Goal: Task Accomplishment & Management: Use online tool/utility

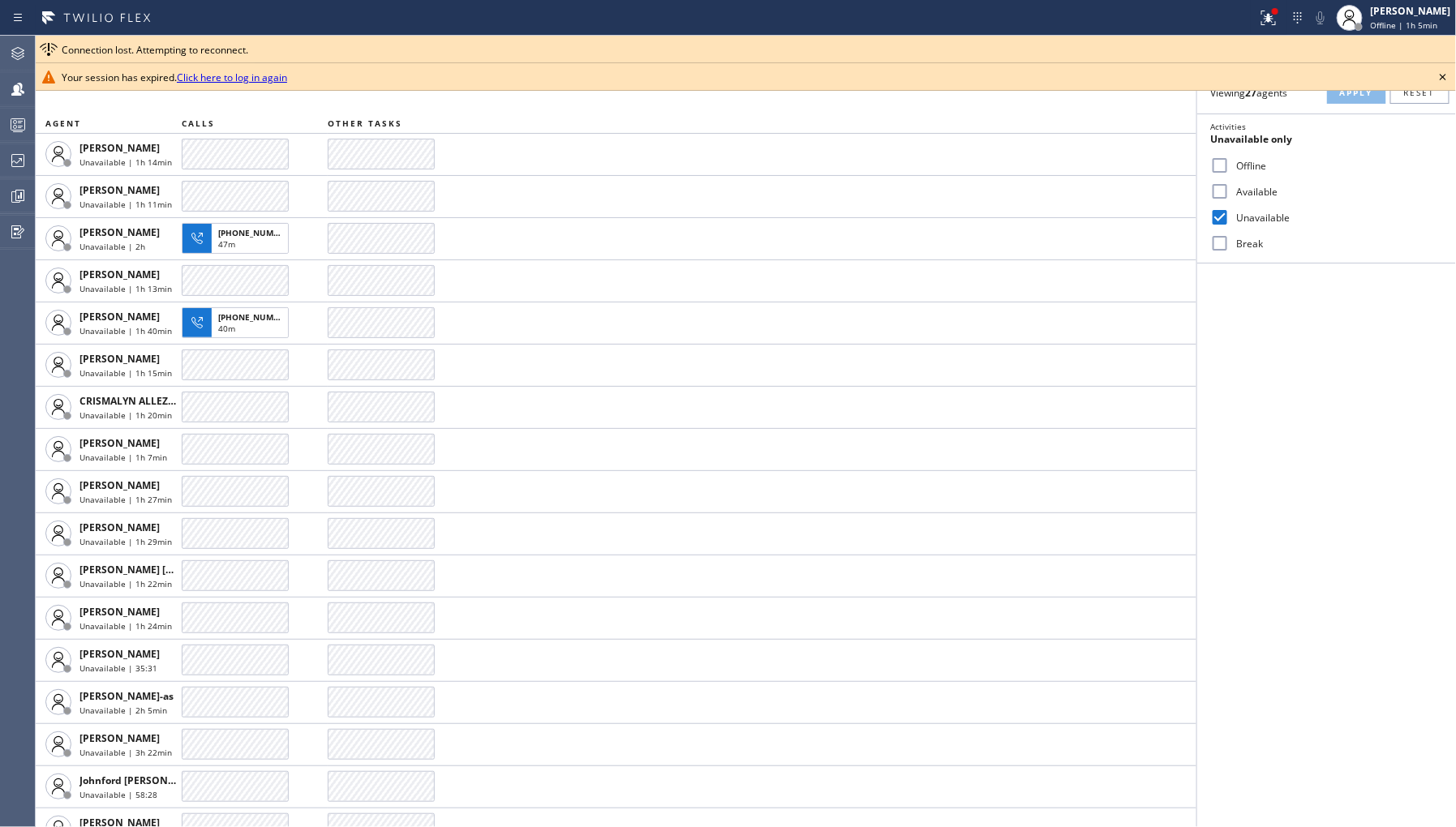
click at [1442, 76] on icon at bounding box center [1443, 77] width 7 height 7
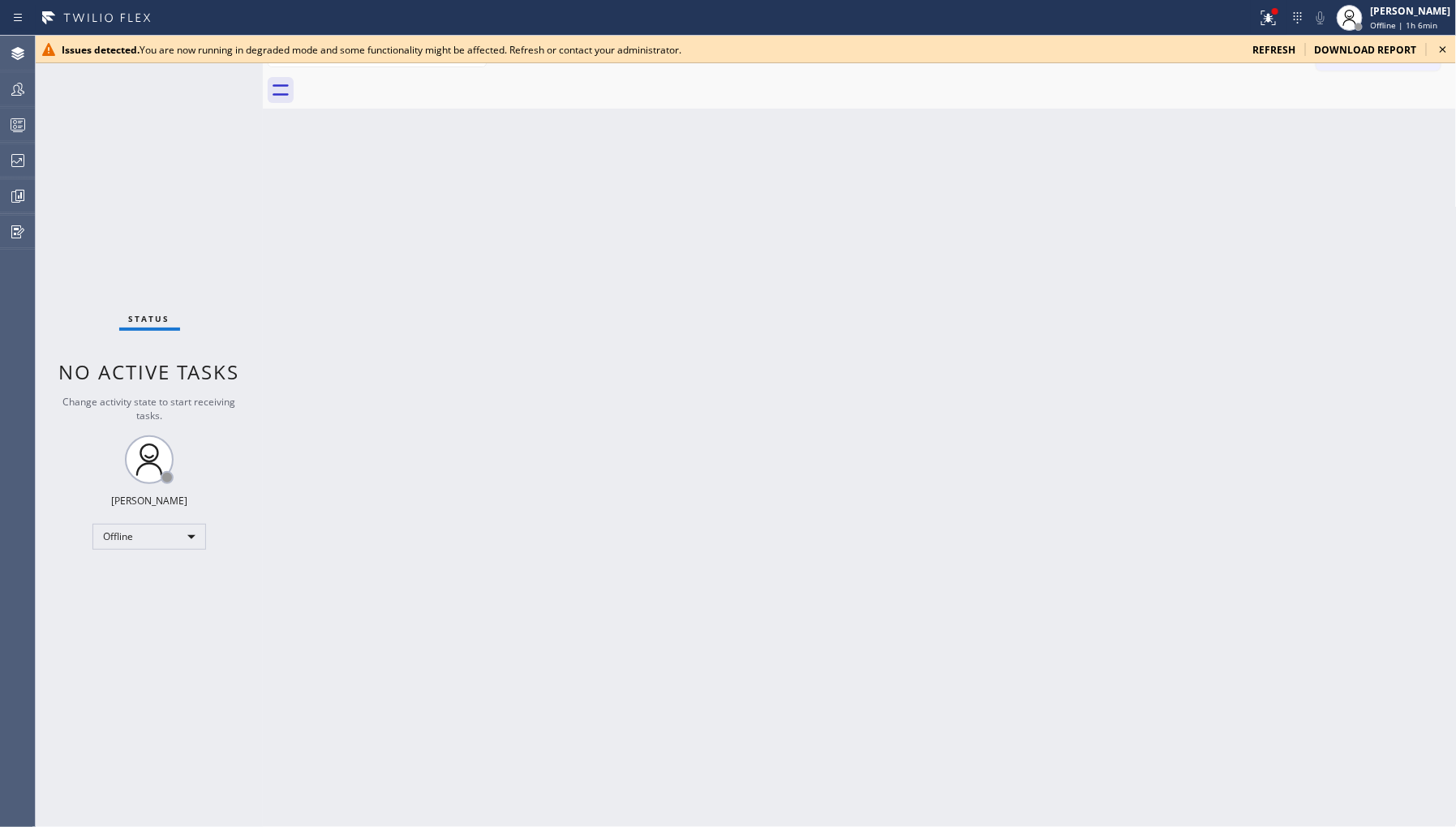
click at [1275, 50] on span "refresh" at bounding box center [1275, 50] width 43 height 14
